Goal: Task Accomplishment & Management: Use online tool/utility

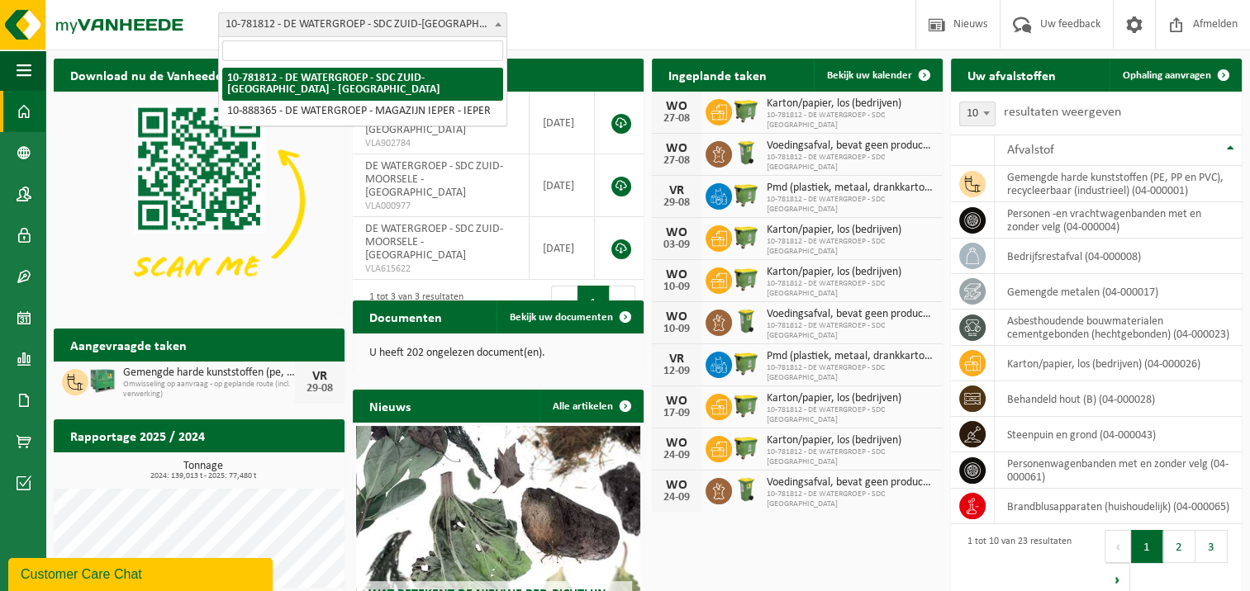
click at [499, 31] on span at bounding box center [498, 23] width 17 height 21
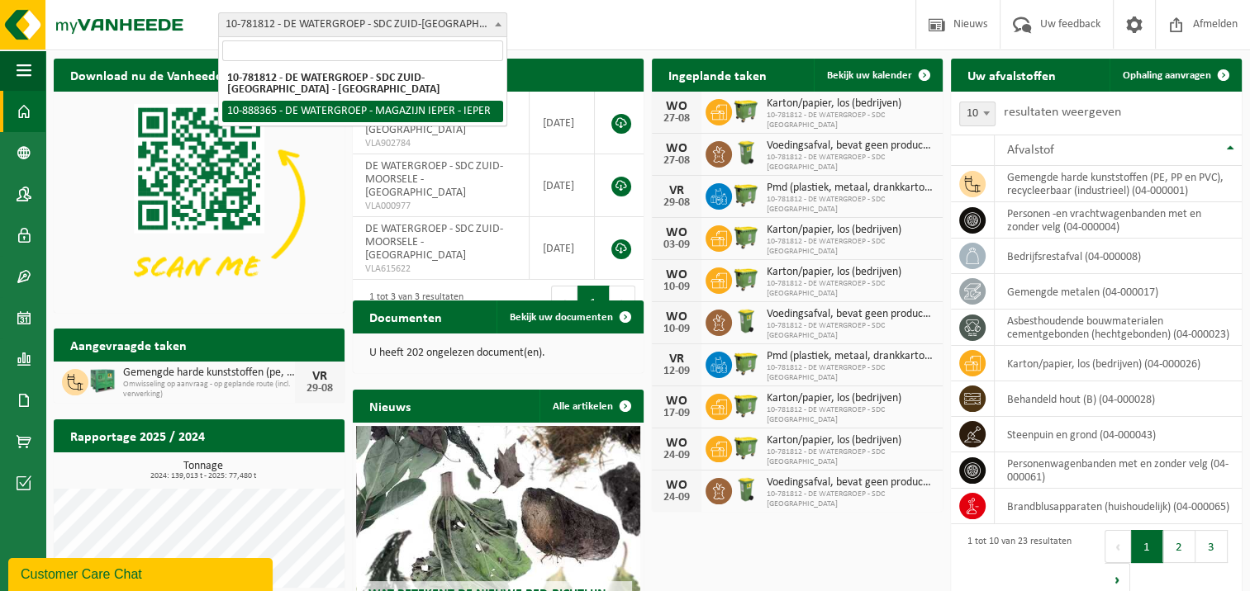
select select "113473"
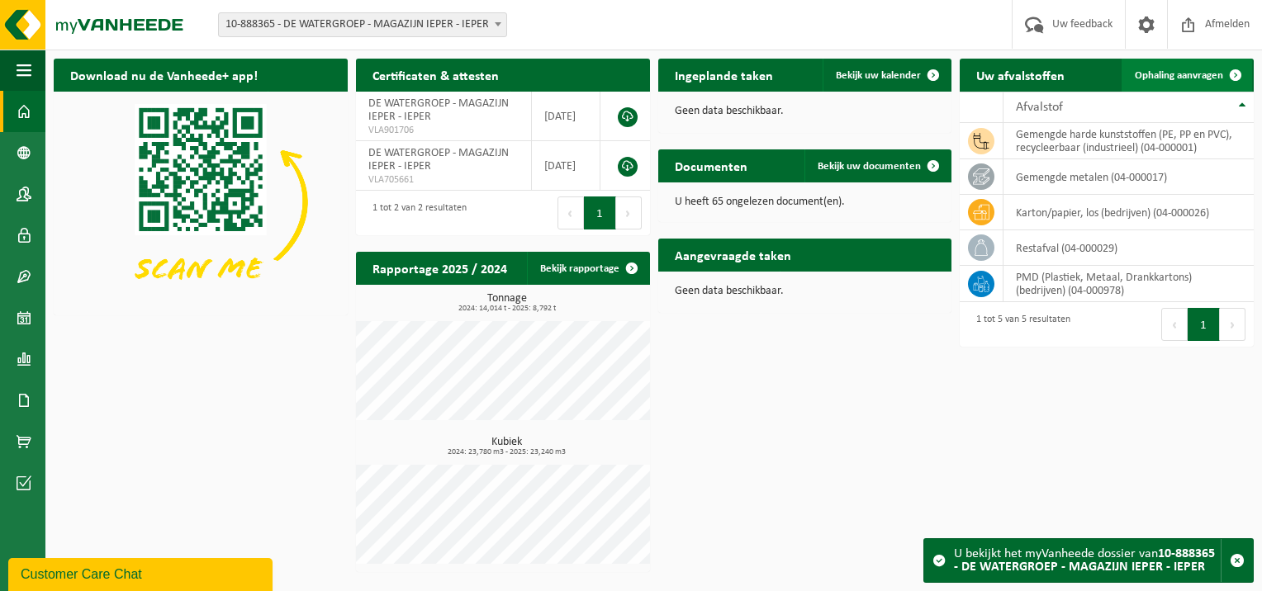
click at [1179, 80] on span "Ophaling aanvragen" at bounding box center [1179, 75] width 88 height 11
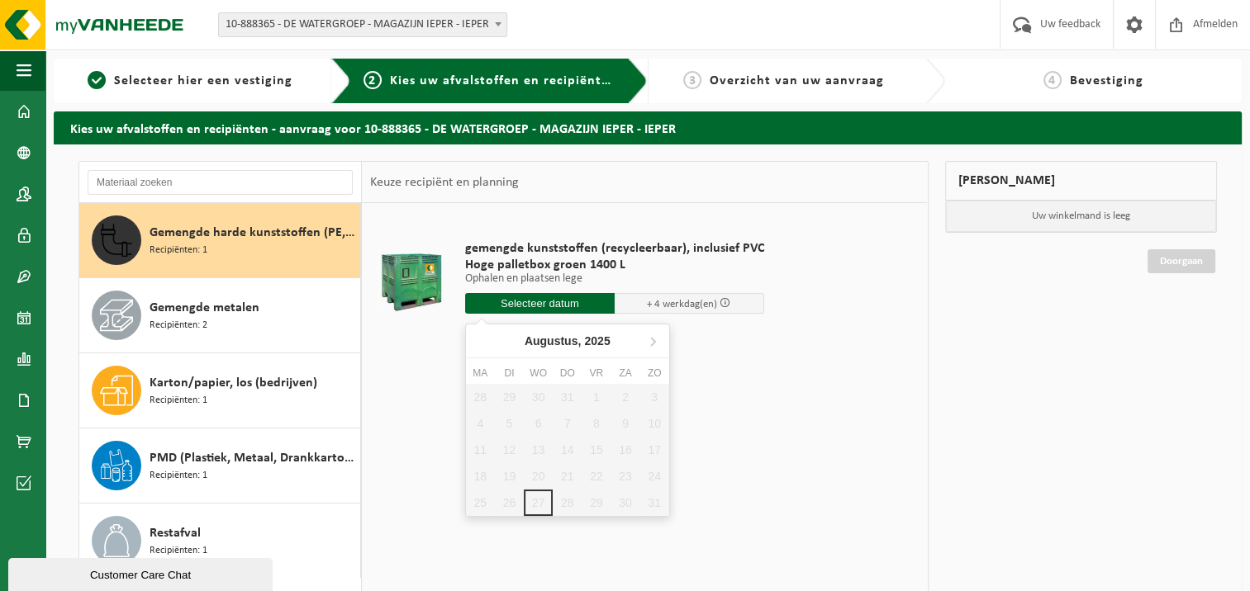
click at [532, 299] on input "text" at bounding box center [539, 303] width 149 height 21
click at [647, 348] on icon at bounding box center [652, 341] width 26 height 26
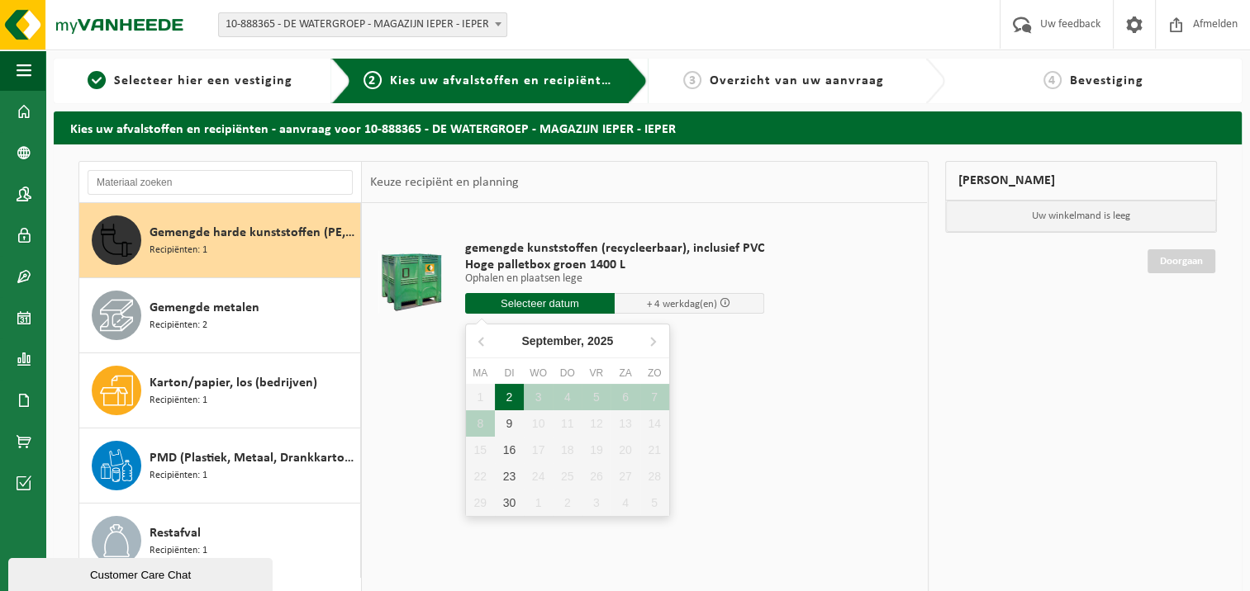
click at [509, 388] on div "2" at bounding box center [509, 397] width 29 height 26
type input "Van 2025-09-02"
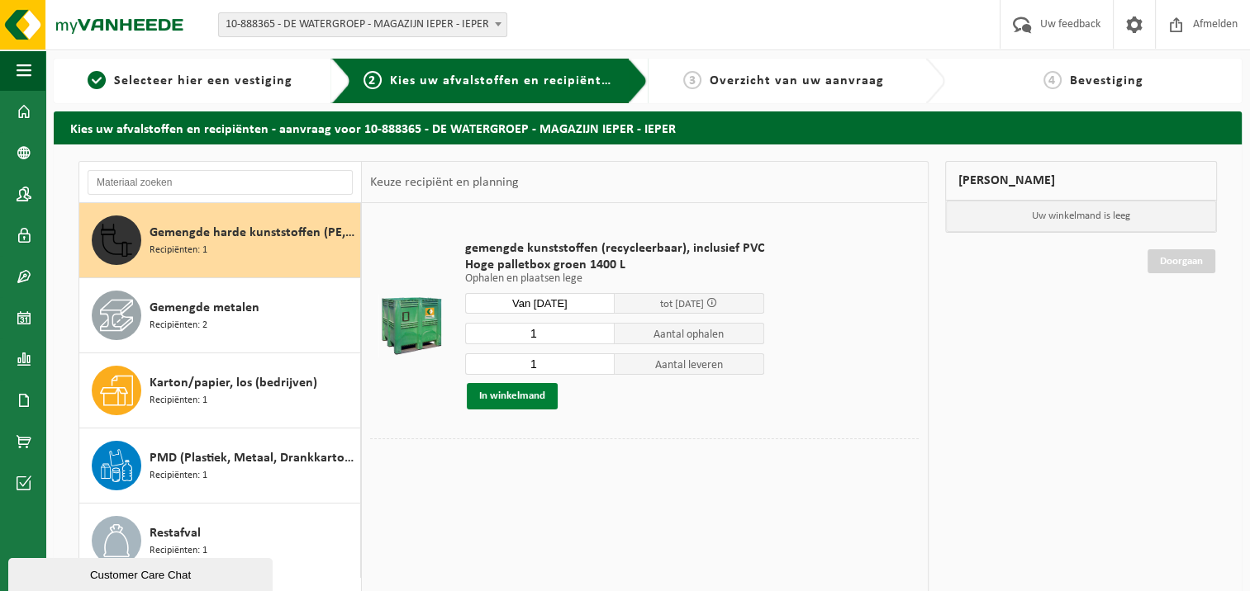
click at [507, 398] on button "In winkelmand" at bounding box center [512, 396] width 91 height 26
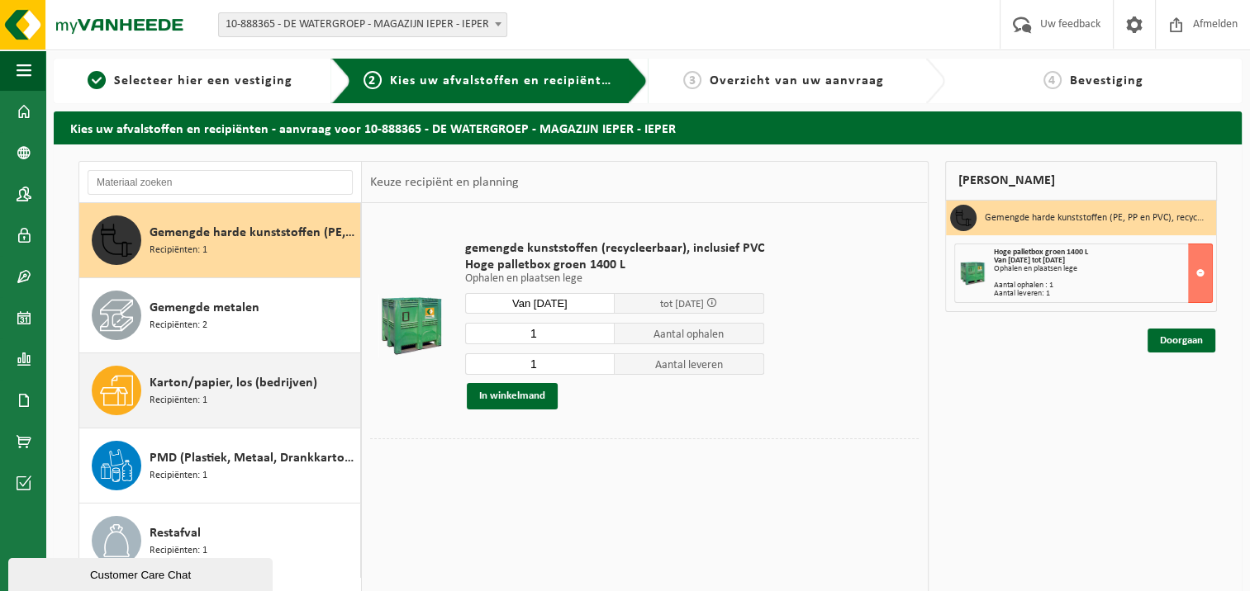
click at [215, 391] on span "Karton/papier, los (bedrijven)" at bounding box center [233, 383] width 168 height 20
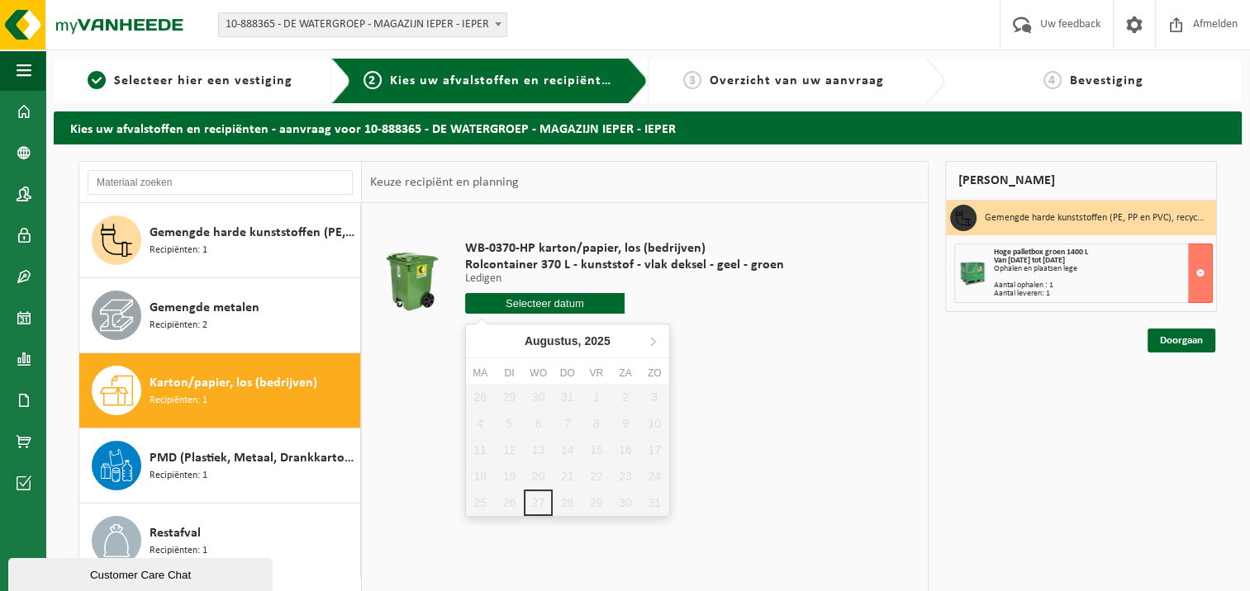
click at [515, 303] on input "text" at bounding box center [544, 303] width 159 height 21
click at [651, 338] on icon at bounding box center [653, 342] width 4 height 8
click at [486, 401] on div "1" at bounding box center [480, 397] width 29 height 26
type input "Van 2025-09-01"
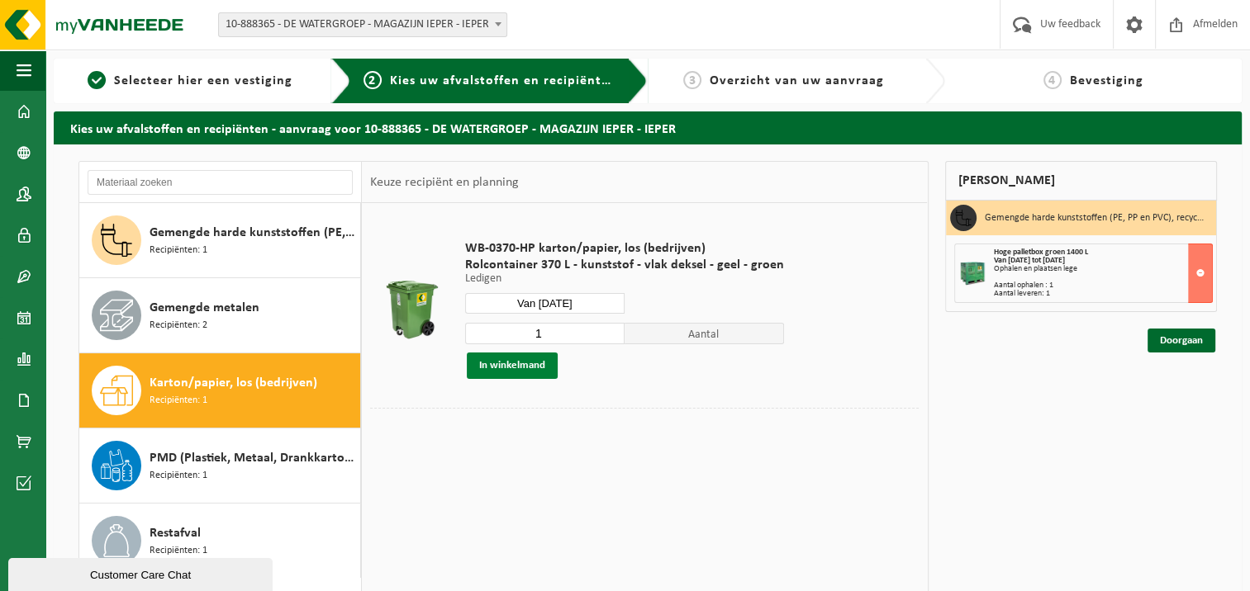
click at [505, 363] on button "In winkelmand" at bounding box center [512, 366] width 91 height 26
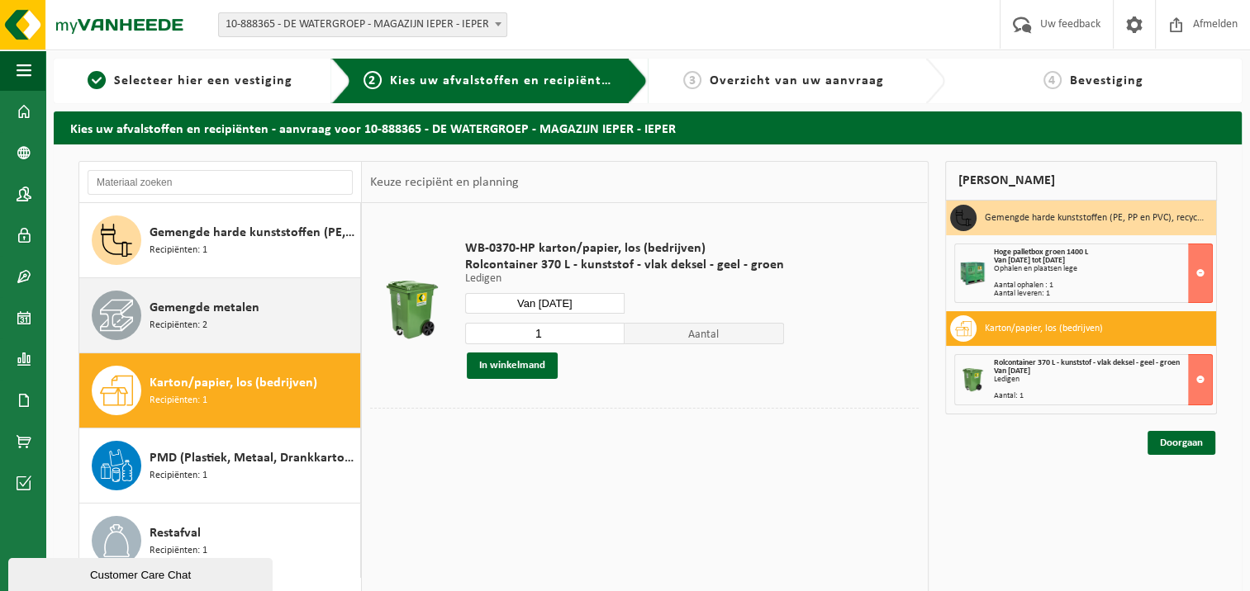
click at [211, 323] on div "Gemengde metalen Recipiënten: 2" at bounding box center [252, 316] width 206 height 50
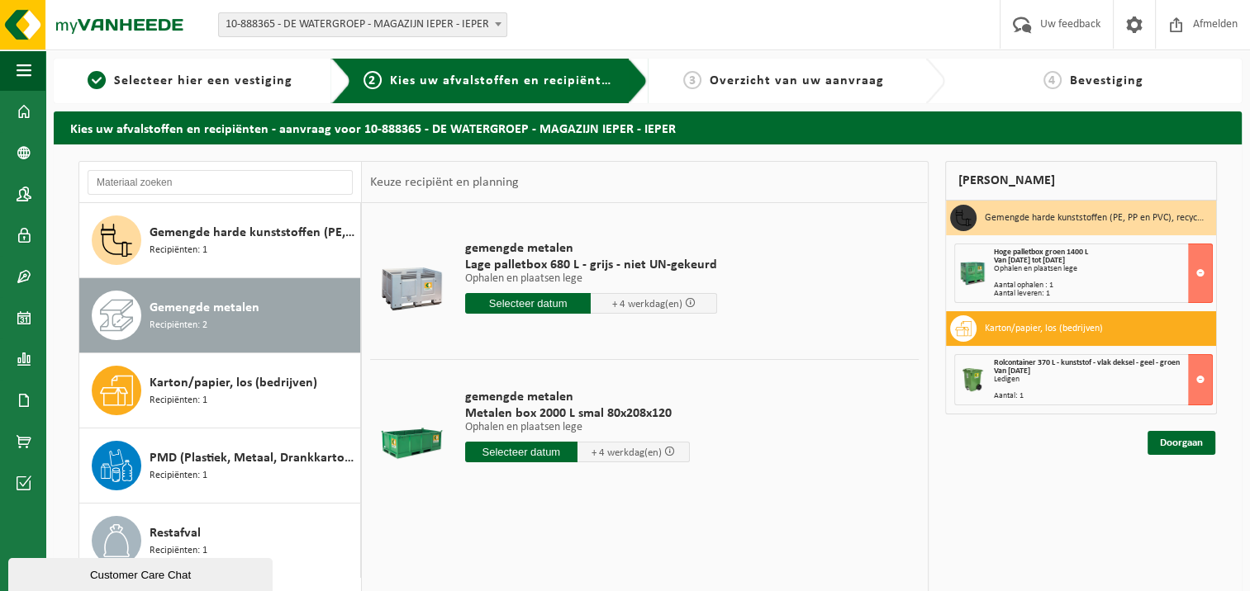
click at [506, 383] on div "gemengde metalen Metalen box 2000 L smal 80x208x120 Ophalen en plaatsen lege Op…" at bounding box center [577, 429] width 241 height 115
click at [514, 448] on input "text" at bounding box center [521, 452] width 112 height 21
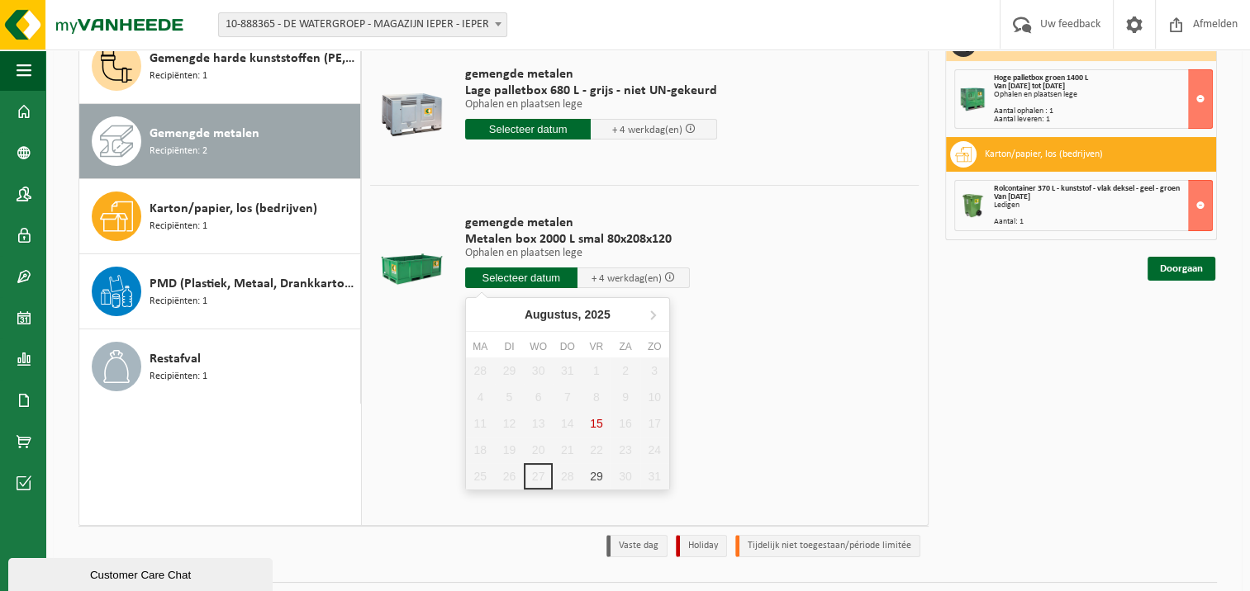
scroll to position [215, 0]
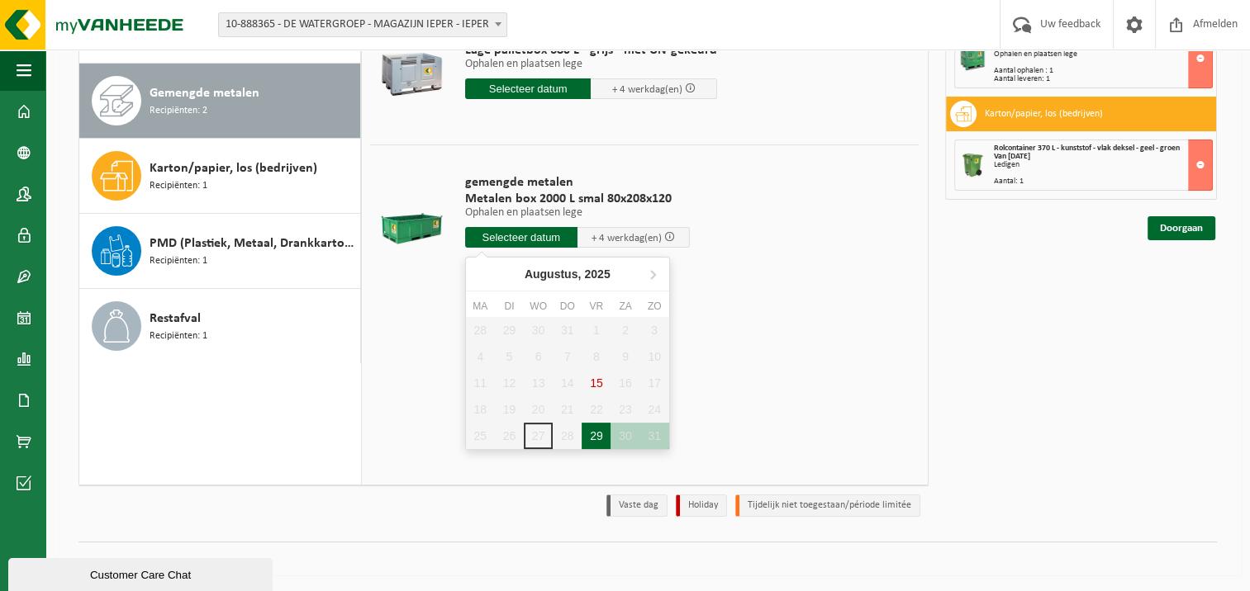
click at [595, 441] on div "29" at bounding box center [595, 436] width 29 height 26
type input "Van 2025-08-29"
type input "2025-08-29"
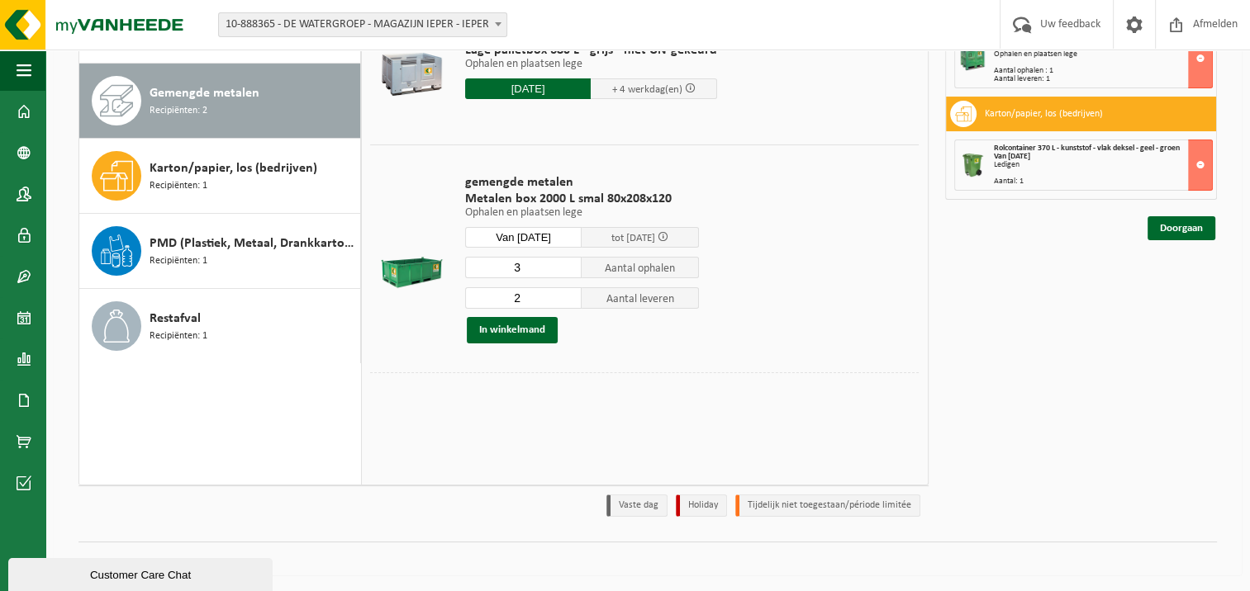
click at [571, 264] on input "3" at bounding box center [523, 267] width 117 height 21
click at [571, 273] on input "2" at bounding box center [523, 267] width 117 height 21
type input "1"
click at [571, 273] on input "1" at bounding box center [523, 267] width 117 height 21
type input "1"
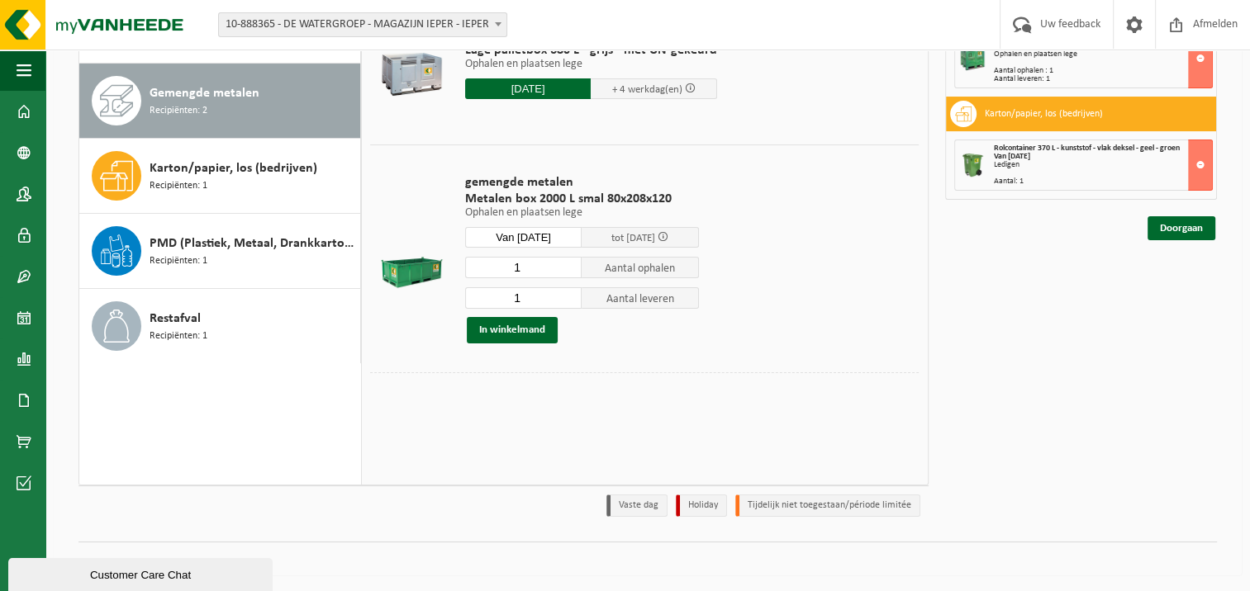
click at [569, 301] on input "1" at bounding box center [523, 297] width 117 height 21
click at [1192, 226] on link "Doorgaan" at bounding box center [1181, 228] width 68 height 24
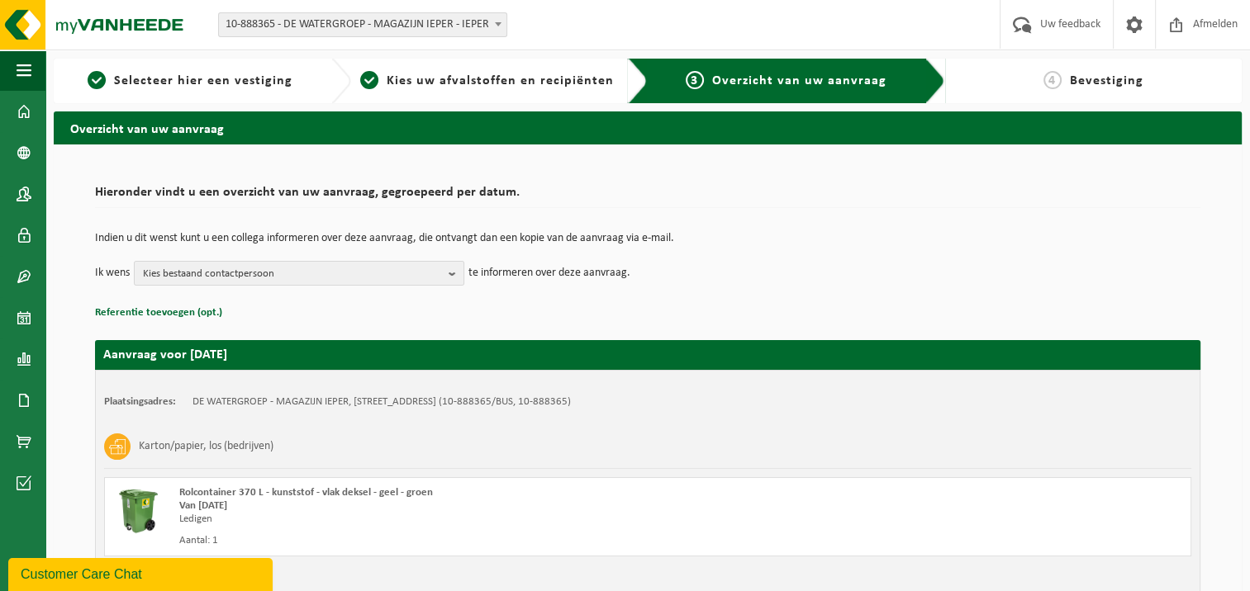
click at [1192, 226] on div "Indien u dit wenst kunt u een collega informeren over deze aanvraag, die ontvan…" at bounding box center [647, 259] width 1105 height 86
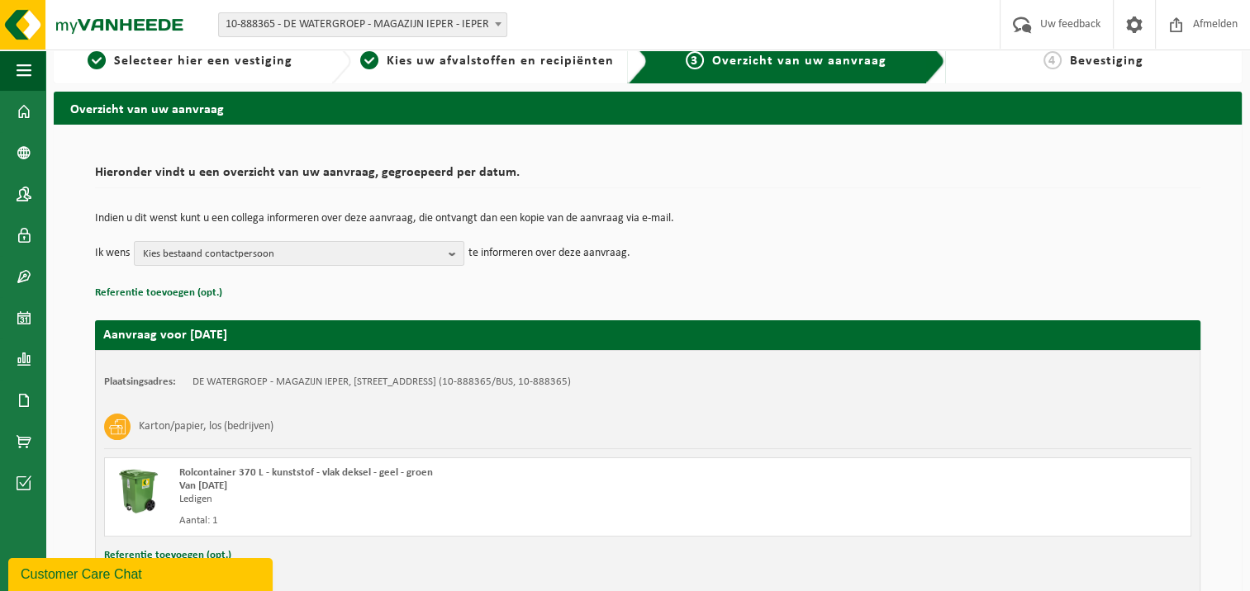
scroll to position [13, 0]
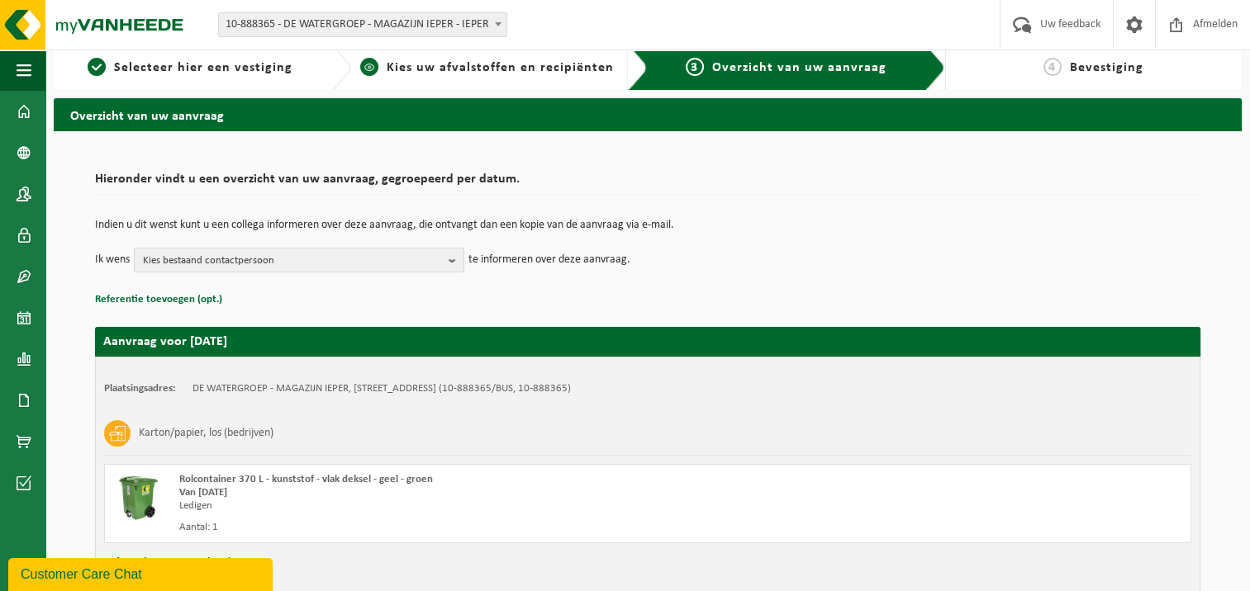
click at [517, 64] on span "Kies uw afvalstoffen en recipiënten" at bounding box center [500, 67] width 227 height 13
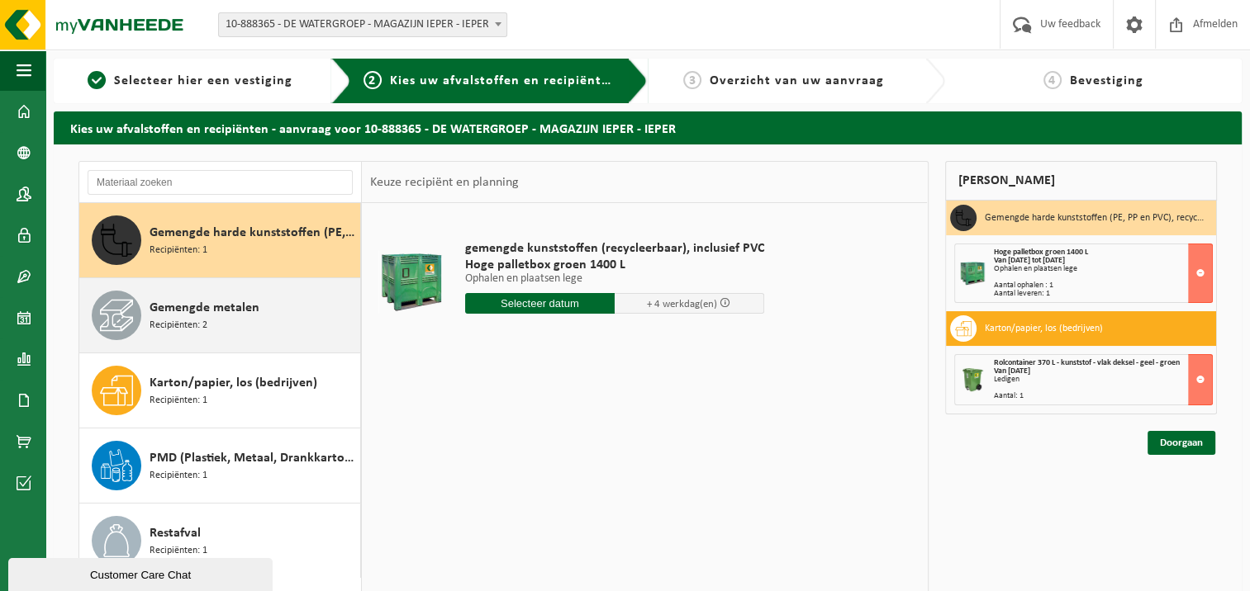
click at [202, 320] on span "Recipiënten: 2" at bounding box center [178, 326] width 58 height 16
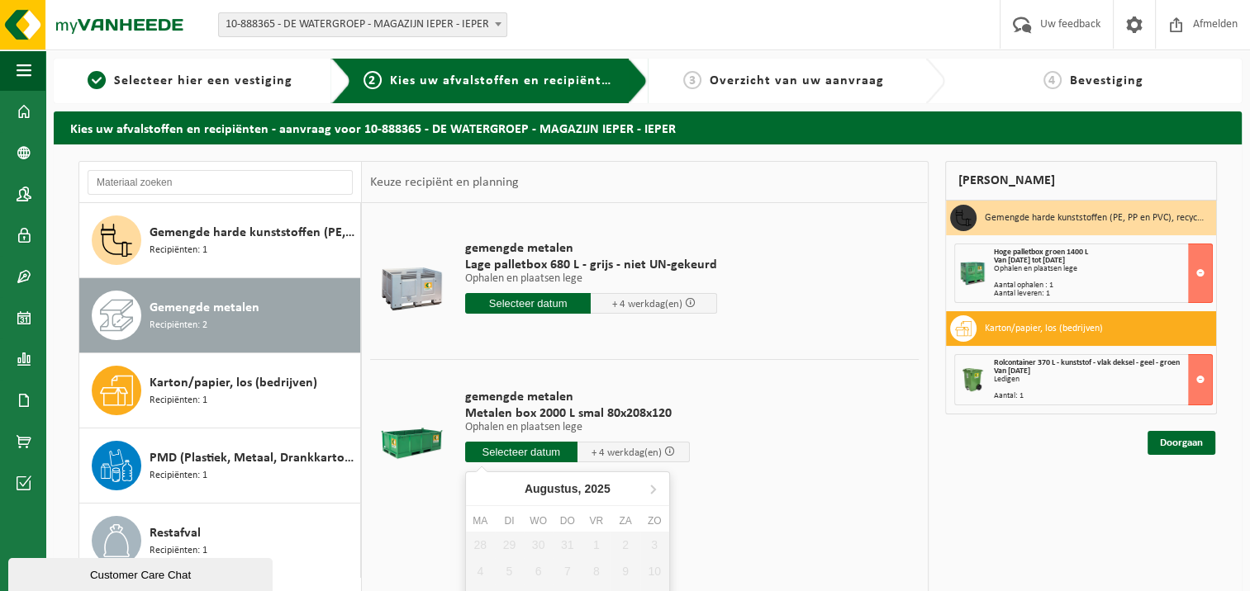
click at [537, 451] on input "text" at bounding box center [521, 452] width 112 height 21
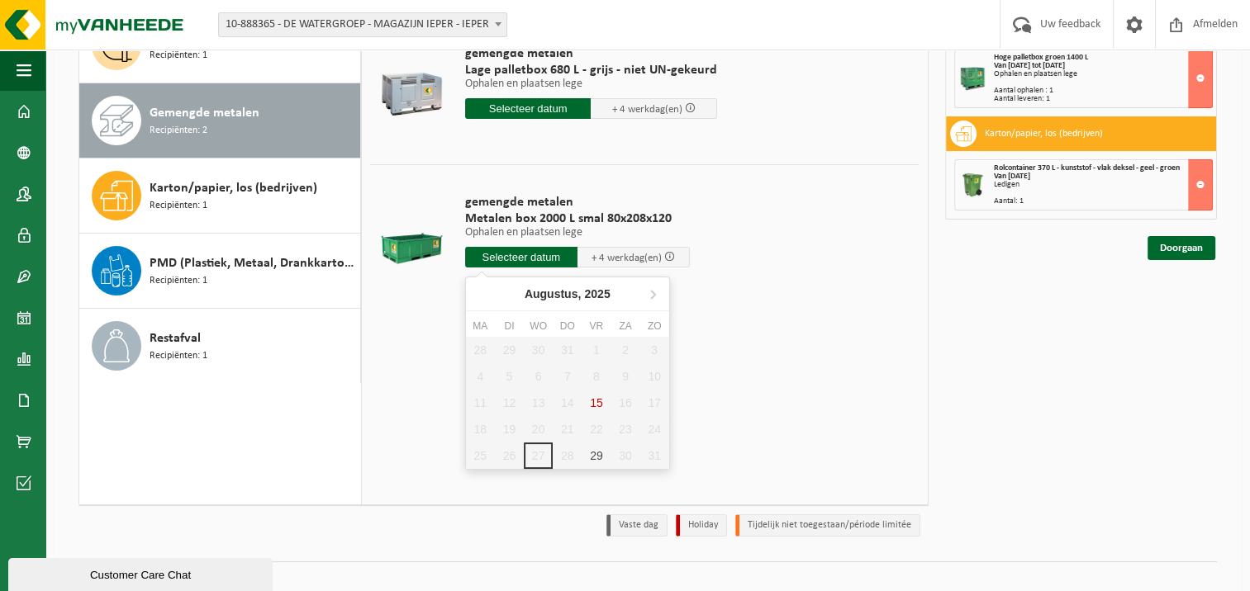
scroll to position [204, 0]
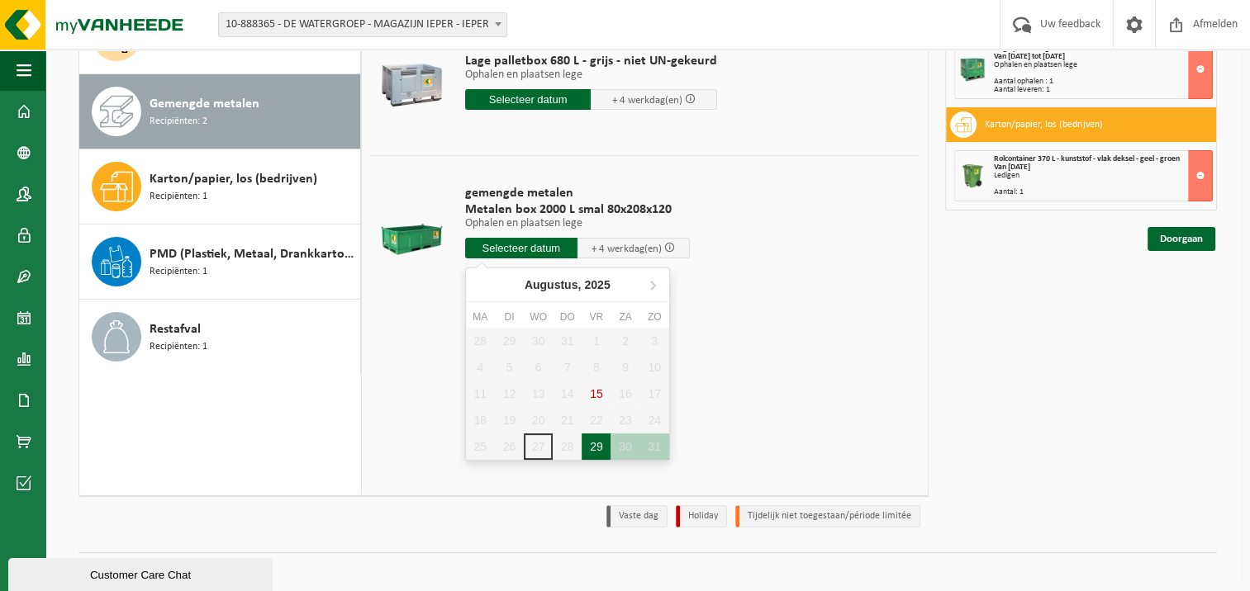
click at [600, 453] on div "29" at bounding box center [595, 447] width 29 height 26
type input "Van 2025-08-29"
type input "2025-08-29"
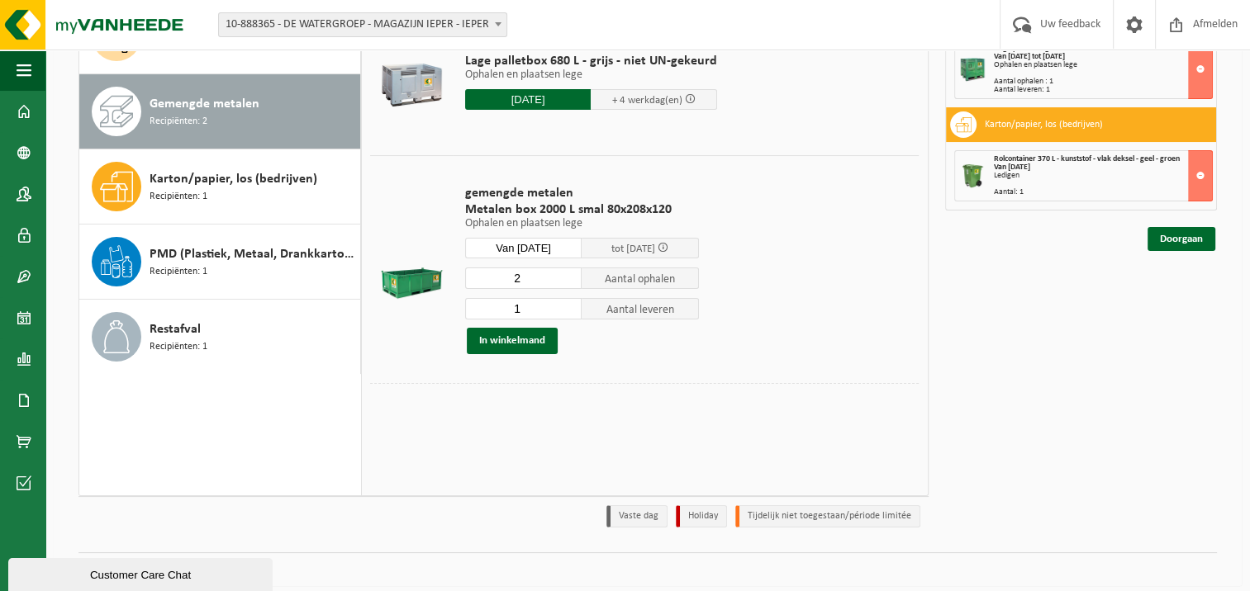
type input "1"
click at [569, 311] on input "1" at bounding box center [523, 308] width 117 height 21
type input "1"
click at [568, 281] on input "1" at bounding box center [523, 278] width 117 height 21
click at [511, 339] on button "In winkelmand" at bounding box center [512, 341] width 91 height 26
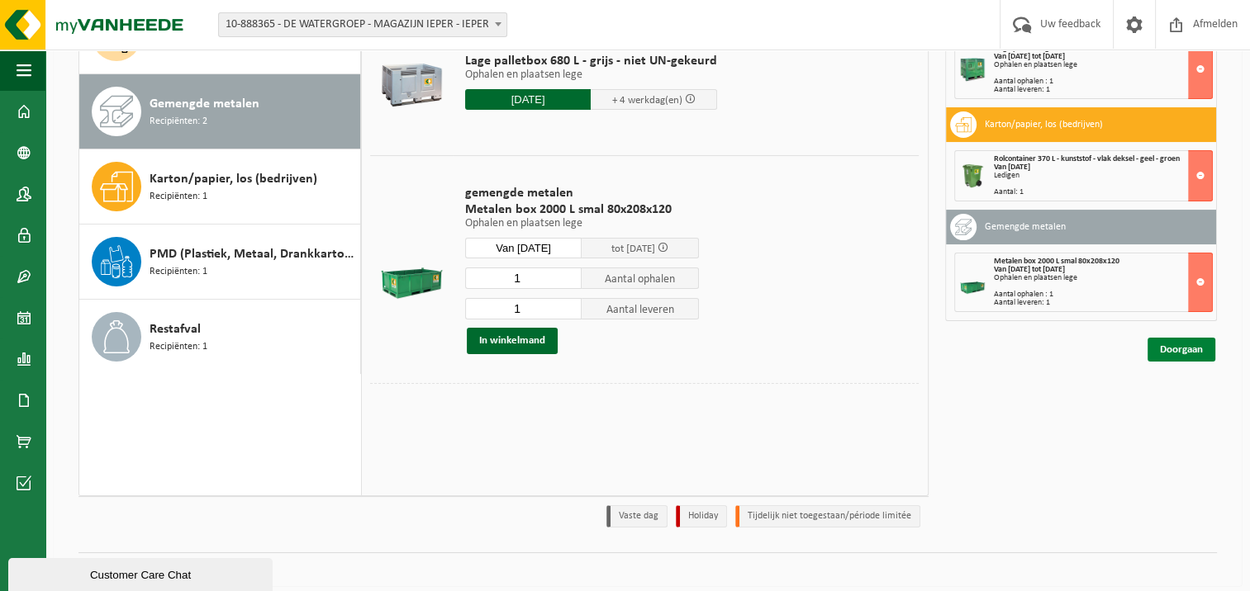
click at [1195, 344] on link "Doorgaan" at bounding box center [1181, 350] width 68 height 24
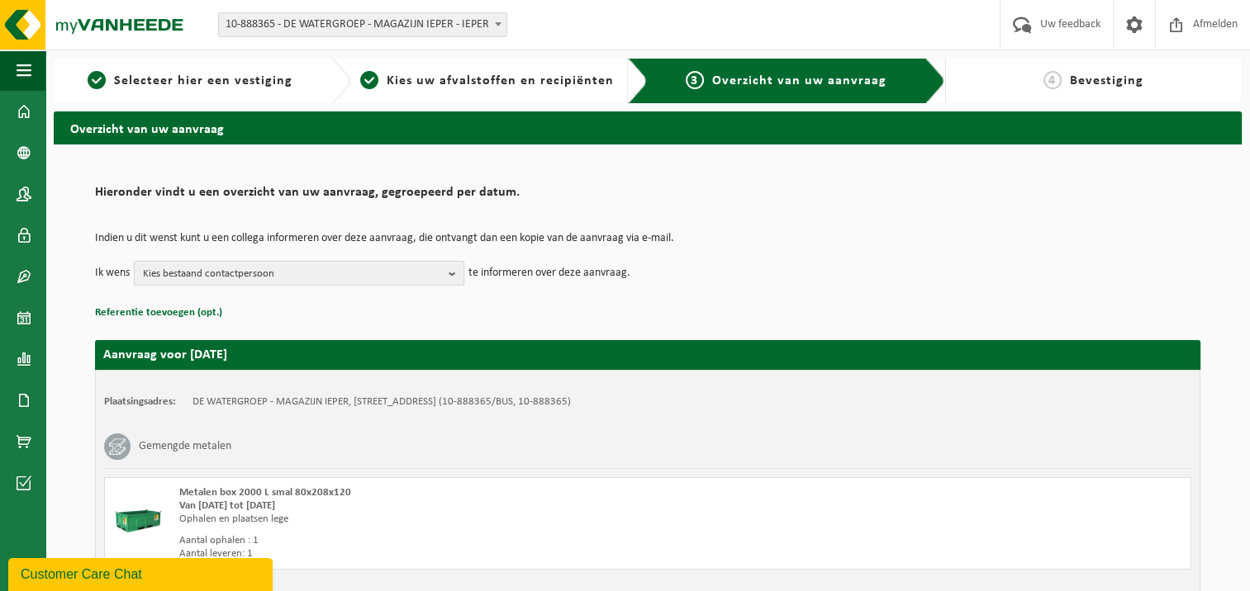
click at [455, 273] on b "button" at bounding box center [455, 273] width 15 height 23
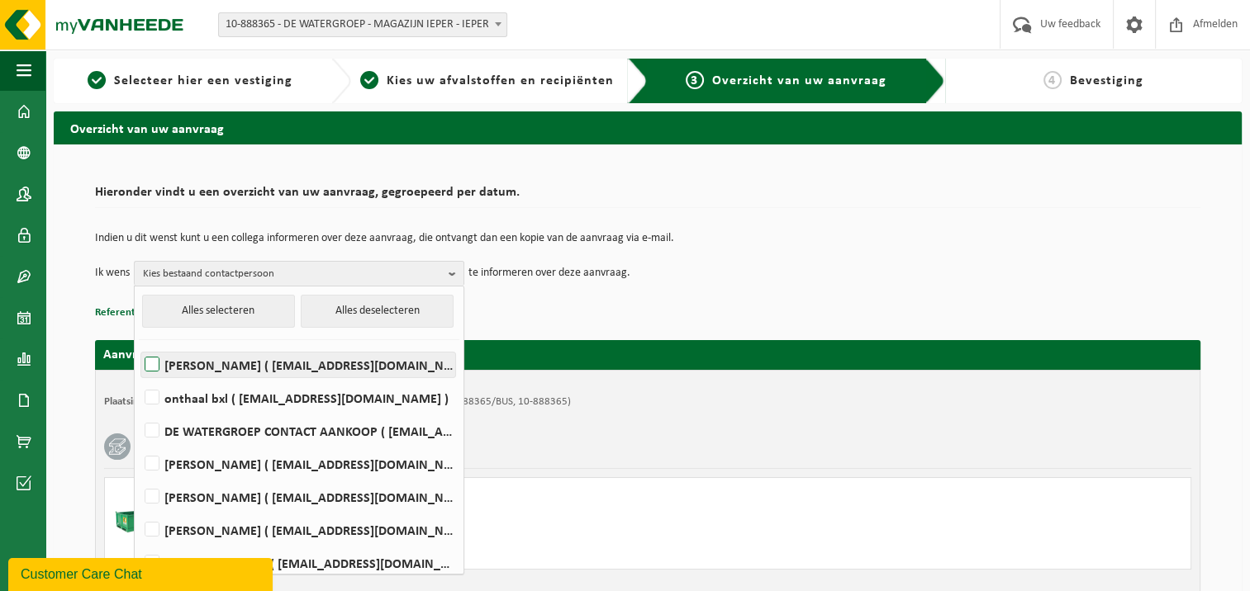
click at [393, 353] on label "JOKE BRENNING ( joke.brenning@dewatergroep.be )" at bounding box center [298, 365] width 314 height 25
click at [139, 344] on input "JOKE BRENNING ( joke.brenning@dewatergroep.be )" at bounding box center [138, 344] width 1 height 1
checkbox input "true"
click at [832, 282] on td "Ik wens JOKE BRENNING Alles selecteren Alles deselecteren JOKE BRENNING ( joke.…" at bounding box center [647, 273] width 1105 height 25
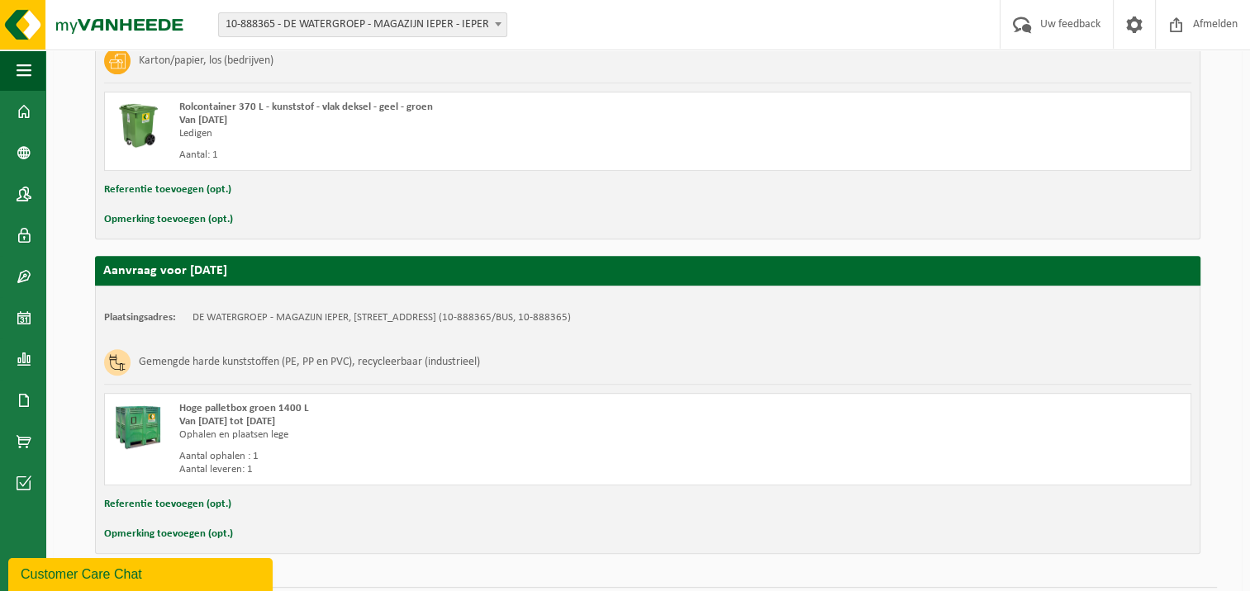
scroll to position [743, 0]
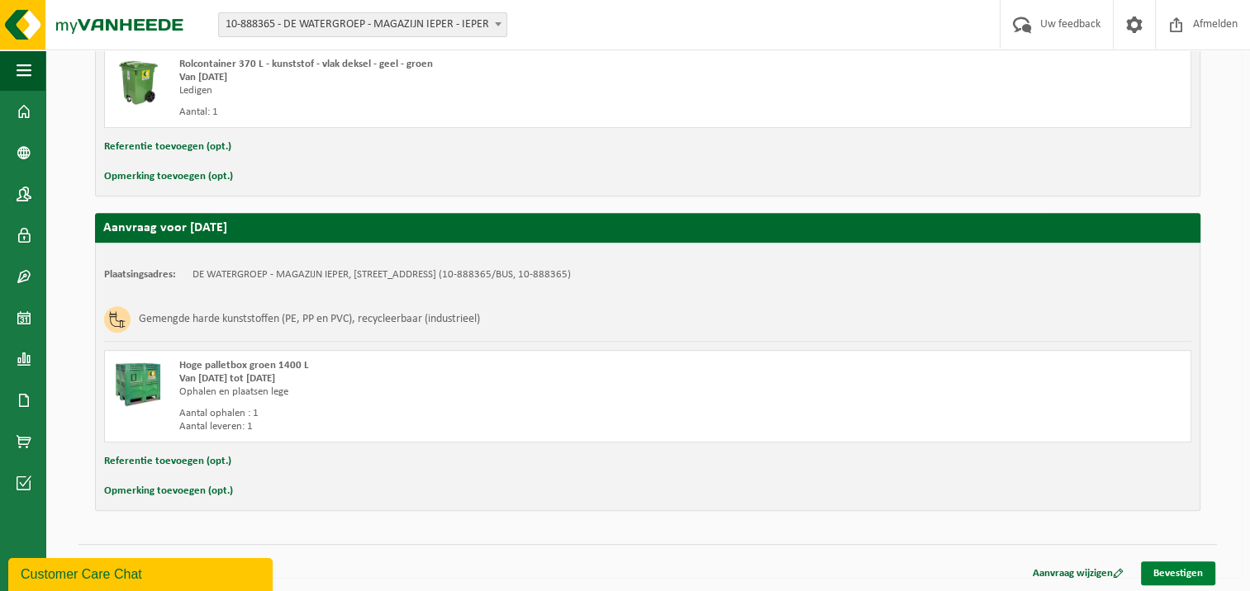
click at [1169, 576] on link "Bevestigen" at bounding box center [1178, 574] width 74 height 24
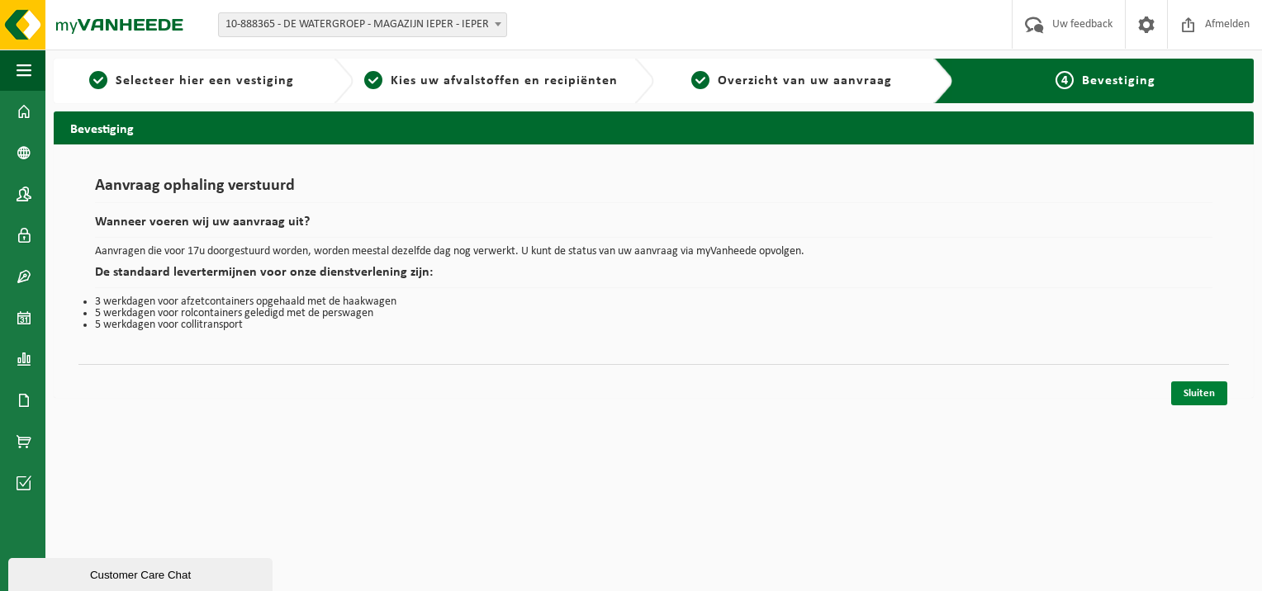
click at [1213, 392] on link "Sluiten" at bounding box center [1199, 394] width 56 height 24
